Goal: Task Accomplishment & Management: Manage account settings

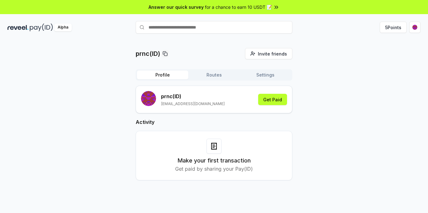
click at [213, 74] on button "Routes" at bounding box center [213, 74] width 51 height 9
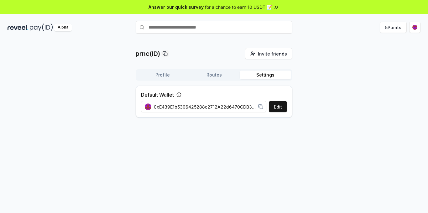
click at [260, 77] on button "Settings" at bounding box center [264, 74] width 51 height 9
click at [167, 69] on div "Profile Routes Settings" at bounding box center [214, 74] width 157 height 11
